Goal: Find specific page/section: Find specific page/section

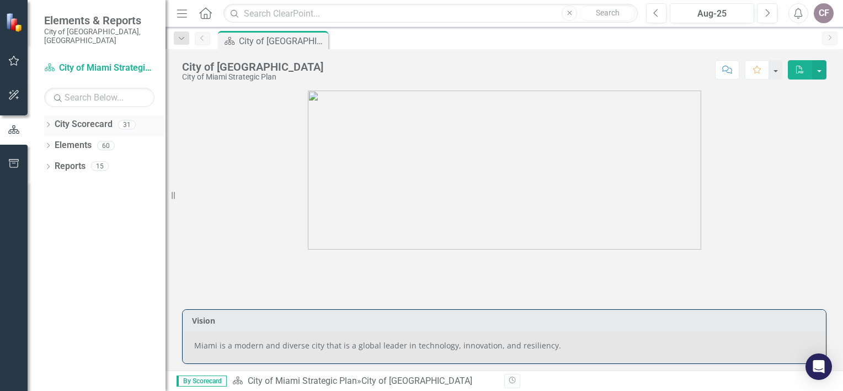
click at [49, 123] on icon "Dropdown" at bounding box center [48, 126] width 8 height 6
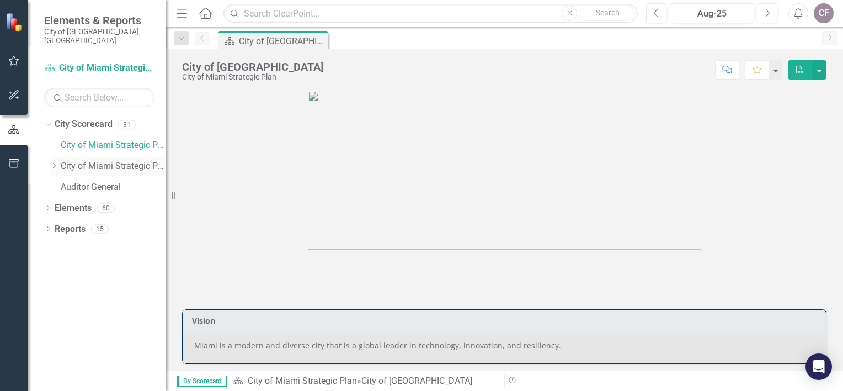
click at [52, 162] on icon "Dropdown" at bounding box center [54, 165] width 8 height 7
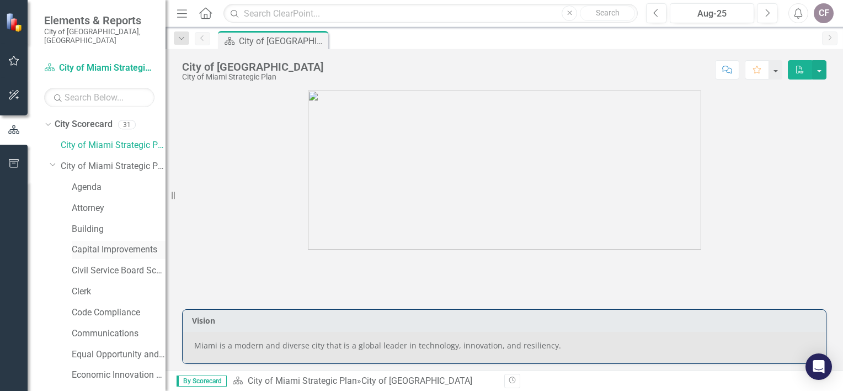
click at [111, 243] on link "Capital Improvements" at bounding box center [119, 249] width 94 height 13
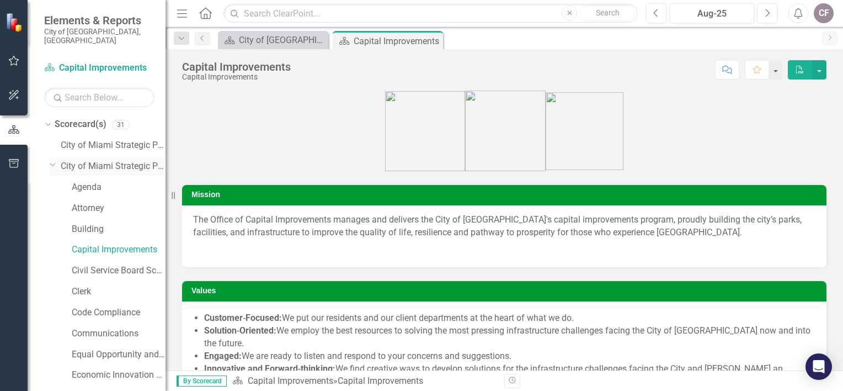
click at [52, 160] on icon "Dropdown" at bounding box center [53, 164] width 7 height 8
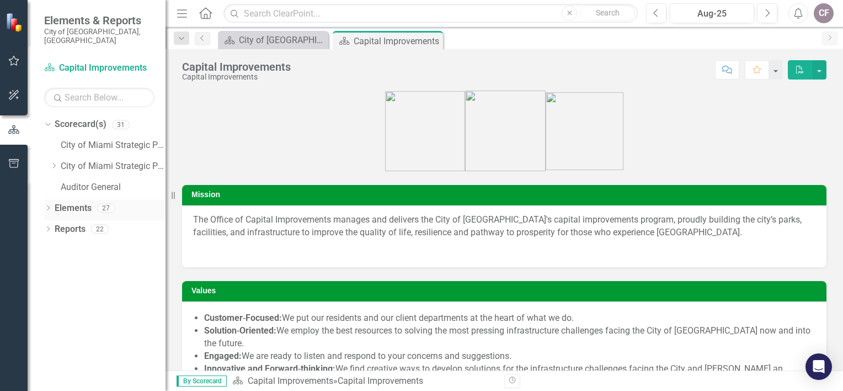
click at [47, 206] on icon "Dropdown" at bounding box center [48, 209] width 8 height 6
click at [89, 243] on link "Strategy Strategy(s)" at bounding box center [90, 249] width 60 height 13
click at [51, 248] on icon "Dropdown" at bounding box center [54, 251] width 8 height 6
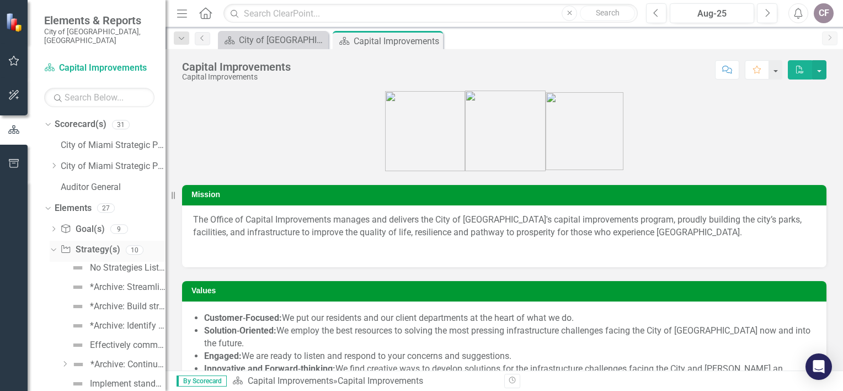
click at [53, 246] on div "Dropdown Strategy Strategy(s) 10" at bounding box center [108, 251] width 116 height 21
click at [49, 246] on icon "Dropdown" at bounding box center [52, 250] width 6 height 8
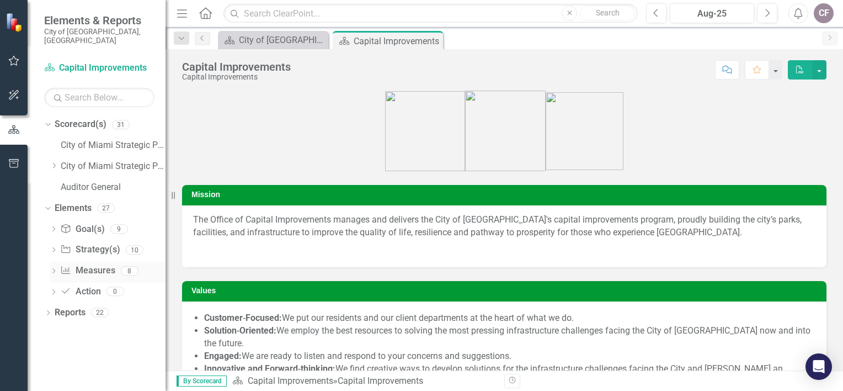
click at [55, 269] on icon "Dropdown" at bounding box center [54, 272] width 8 height 6
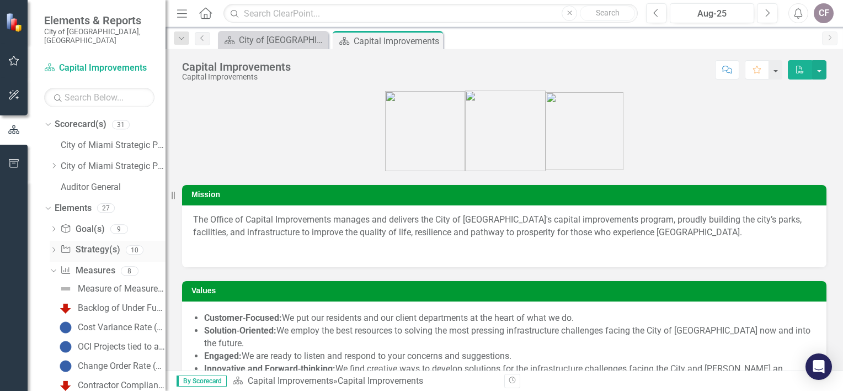
click at [103, 243] on link "Strategy Strategy(s)" at bounding box center [90, 249] width 60 height 13
